Goal: Check status: Check status

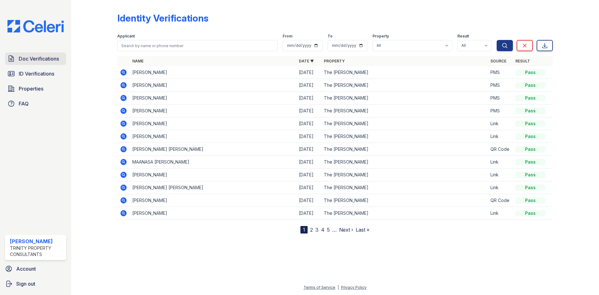
click at [24, 60] on span "Doc Verifications" at bounding box center [39, 58] width 40 height 7
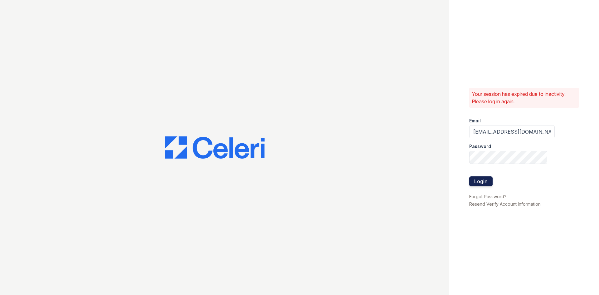
click at [485, 182] on button "Login" at bounding box center [480, 181] width 23 height 10
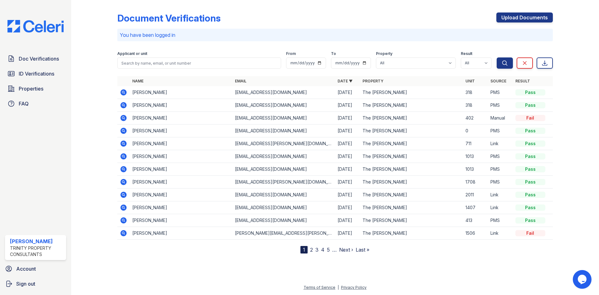
click at [124, 105] on icon at bounding box center [123, 105] width 2 height 2
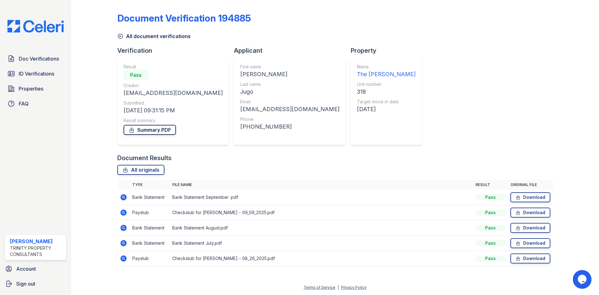
click at [138, 131] on link "Summary PDF" at bounding box center [149, 130] width 52 height 10
drag, startPoint x: 138, startPoint y: 131, endPoint x: 444, endPoint y: 101, distance: 308.0
click at [394, 134] on div "Document Verification 194885 All document verifications Verification Result Pas…" at bounding box center [334, 137] width 435 height 270
click at [23, 60] on span "Doc Verifications" at bounding box center [39, 58] width 40 height 7
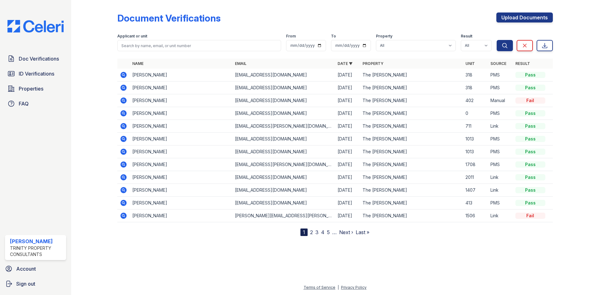
click at [124, 75] on icon at bounding box center [123, 75] width 2 height 2
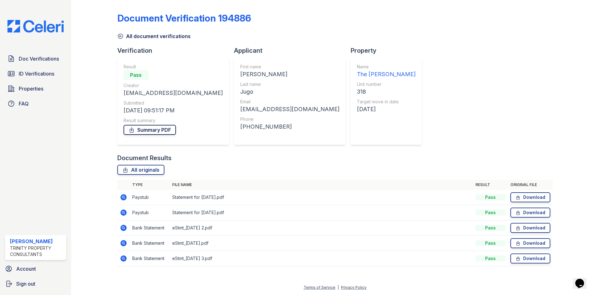
click at [142, 129] on link "Summary PDF" at bounding box center [149, 130] width 52 height 10
click at [23, 75] on span "ID Verifications" at bounding box center [37, 73] width 36 height 7
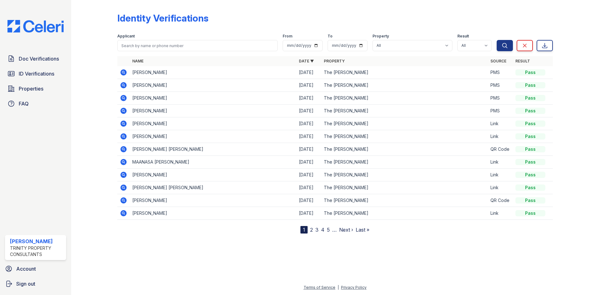
click at [120, 86] on icon at bounding box center [123, 84] width 7 height 7
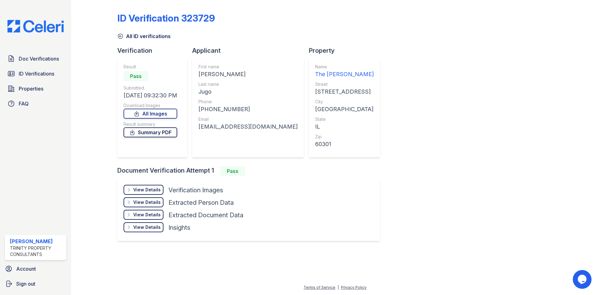
click at [152, 134] on link "Summary PDF" at bounding box center [150, 132] width 54 height 10
click at [142, 188] on div "View Details" at bounding box center [146, 189] width 27 height 6
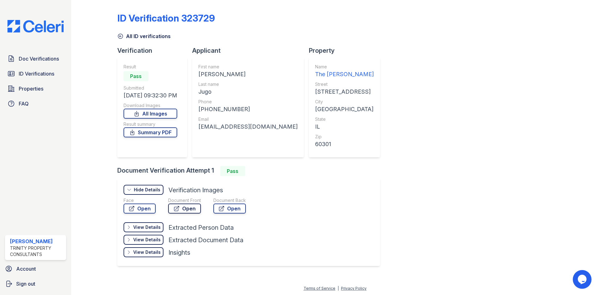
click at [182, 209] on link "Open" at bounding box center [184, 208] width 33 height 10
click at [219, 209] on icon at bounding box center [221, 208] width 6 height 6
click at [26, 72] on span "ID Verifications" at bounding box center [37, 73] width 36 height 7
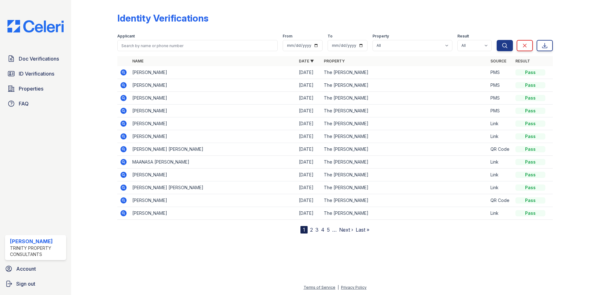
click at [123, 71] on icon at bounding box center [123, 72] width 2 height 2
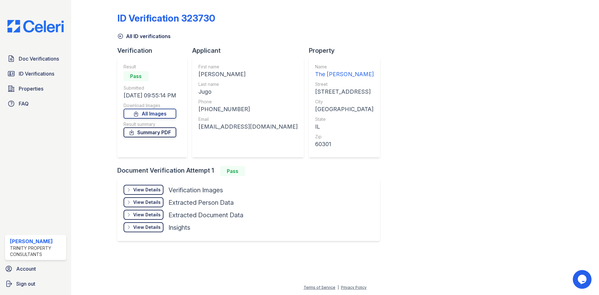
click at [145, 133] on link "Summary PDF" at bounding box center [149, 132] width 53 height 10
click at [140, 191] on div "View Details" at bounding box center [146, 189] width 27 height 6
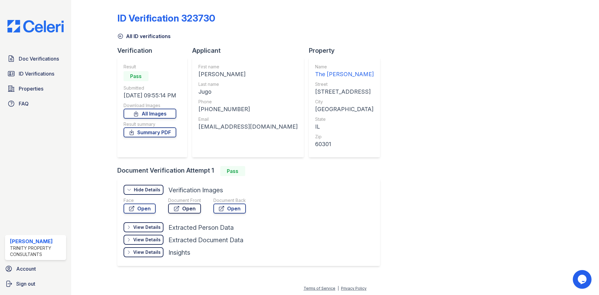
click at [184, 210] on link "Open" at bounding box center [184, 208] width 33 height 10
click at [227, 209] on link "Open" at bounding box center [229, 208] width 32 height 10
click at [32, 60] on span "Doc Verifications" at bounding box center [39, 58] width 40 height 7
